Goal: Find specific page/section: Find specific page/section

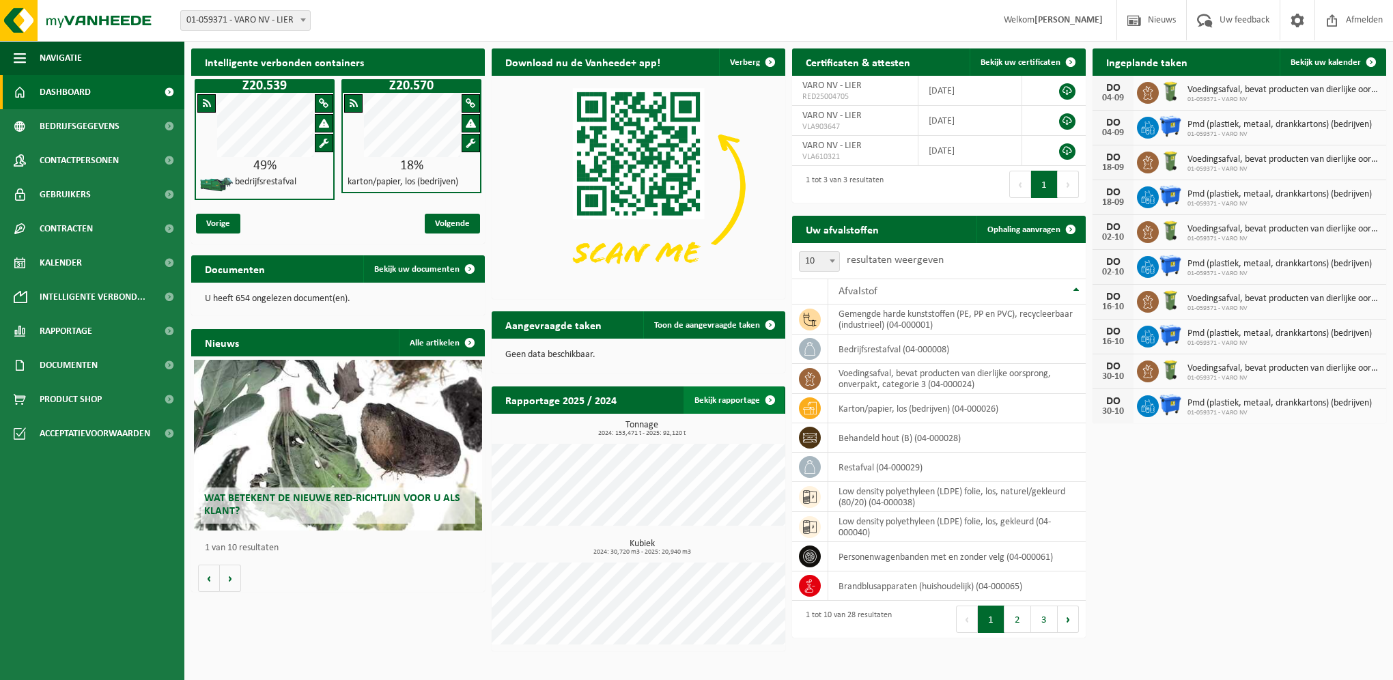
click at [733, 406] on link "Bekijk rapportage" at bounding box center [733, 399] width 100 height 27
